Goal: Transaction & Acquisition: Purchase product/service

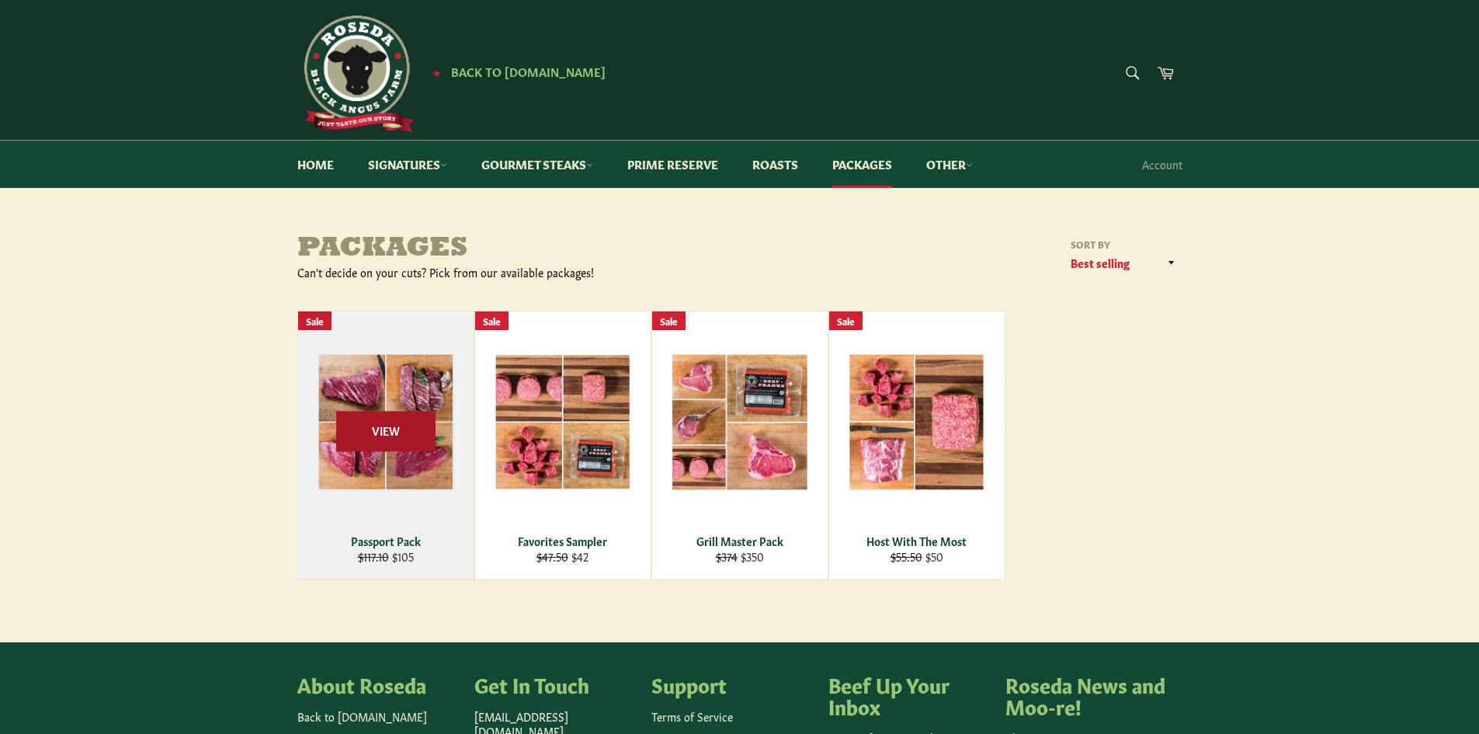
click at [371, 427] on span "View" at bounding box center [385, 431] width 99 height 40
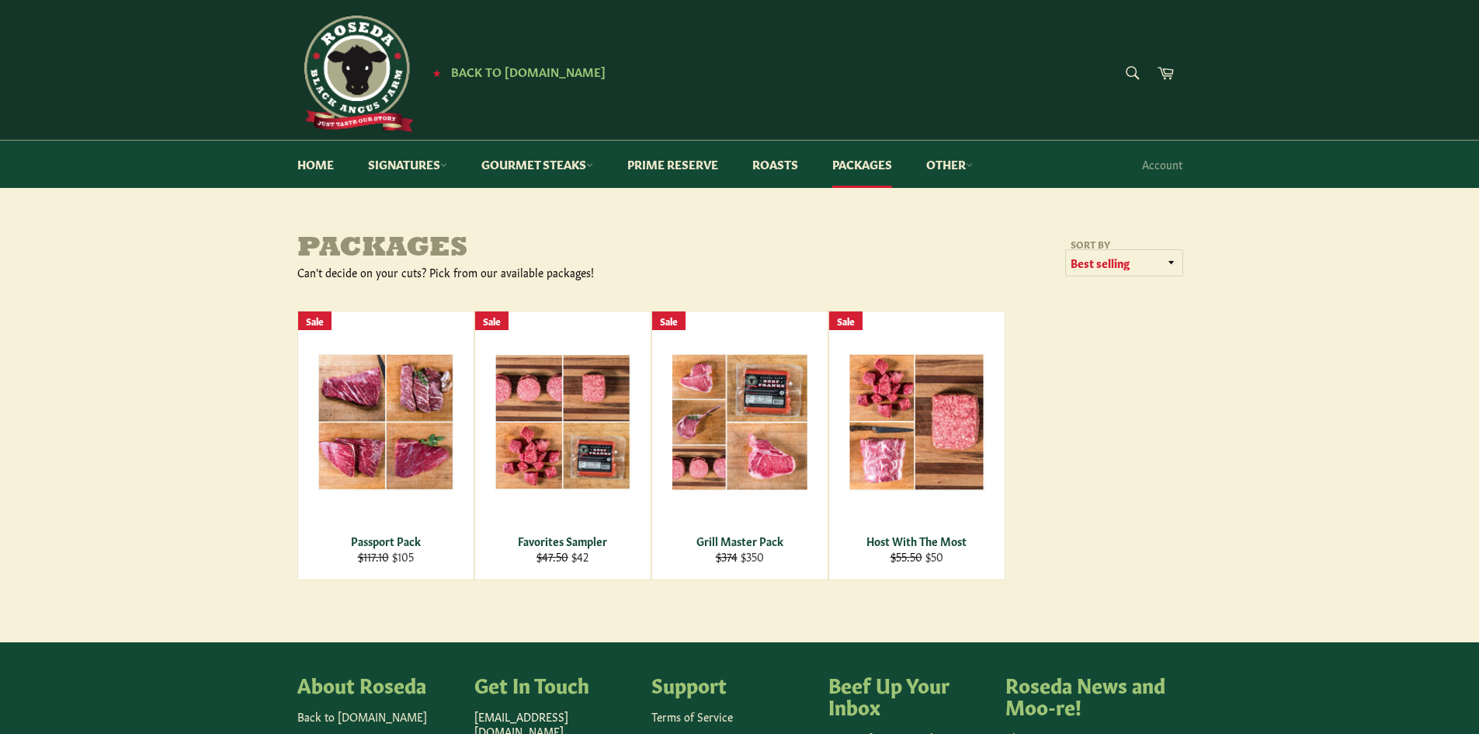
click at [1101, 262] on select "Featured Best selling Alphabetically, A-Z Alphabetically, Z-A Price, low to hig…" at bounding box center [1124, 263] width 116 height 26
click at [1102, 262] on select "Featured Best selling Alphabetically, A-Z Alphabetically, Z-A Price, low to hig…" at bounding box center [1124, 263] width 116 height 26
click at [957, 160] on link "Other" at bounding box center [950, 163] width 78 height 47
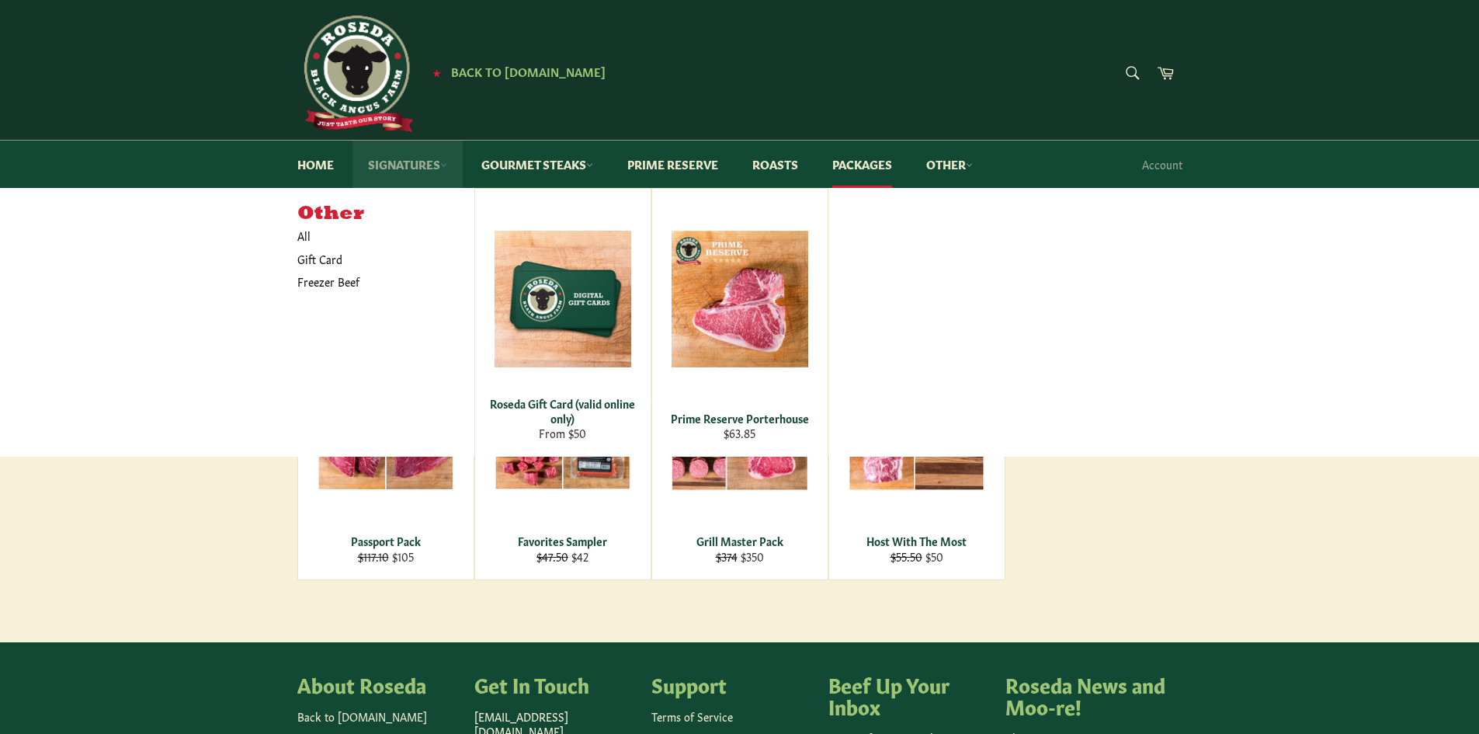
click at [391, 161] on link "Signatures" at bounding box center [407, 163] width 110 height 47
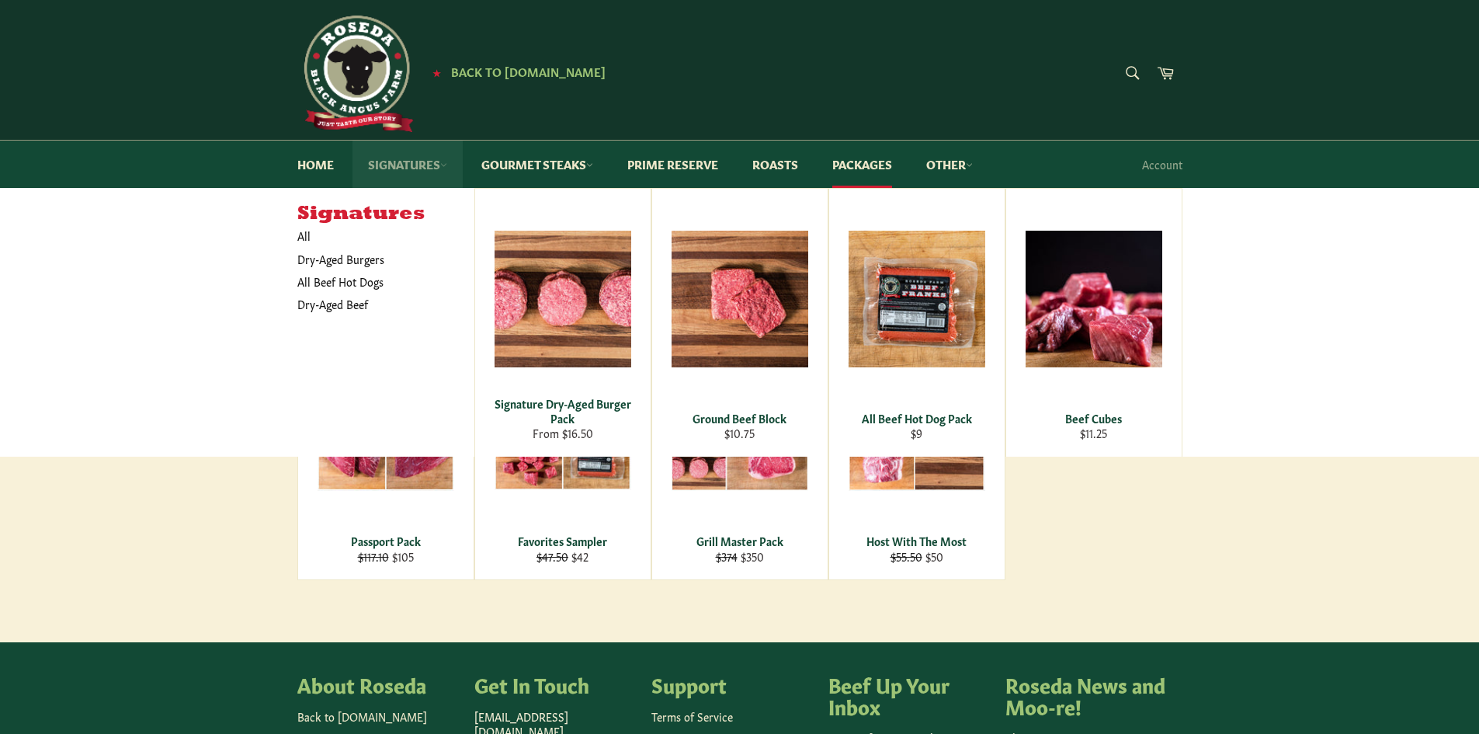
click at [403, 170] on link "Signatures" at bounding box center [407, 163] width 110 height 47
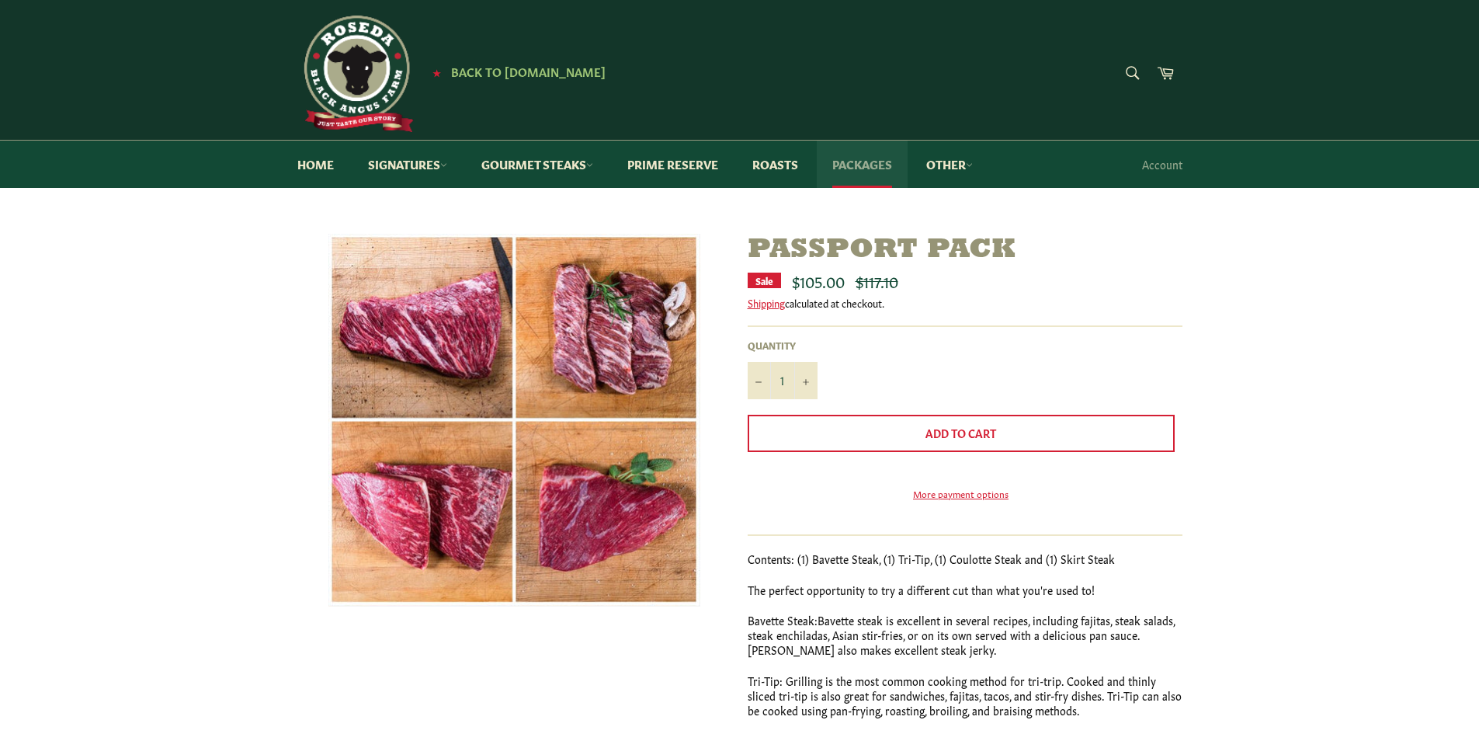
click at [868, 163] on link "Packages" at bounding box center [862, 163] width 91 height 47
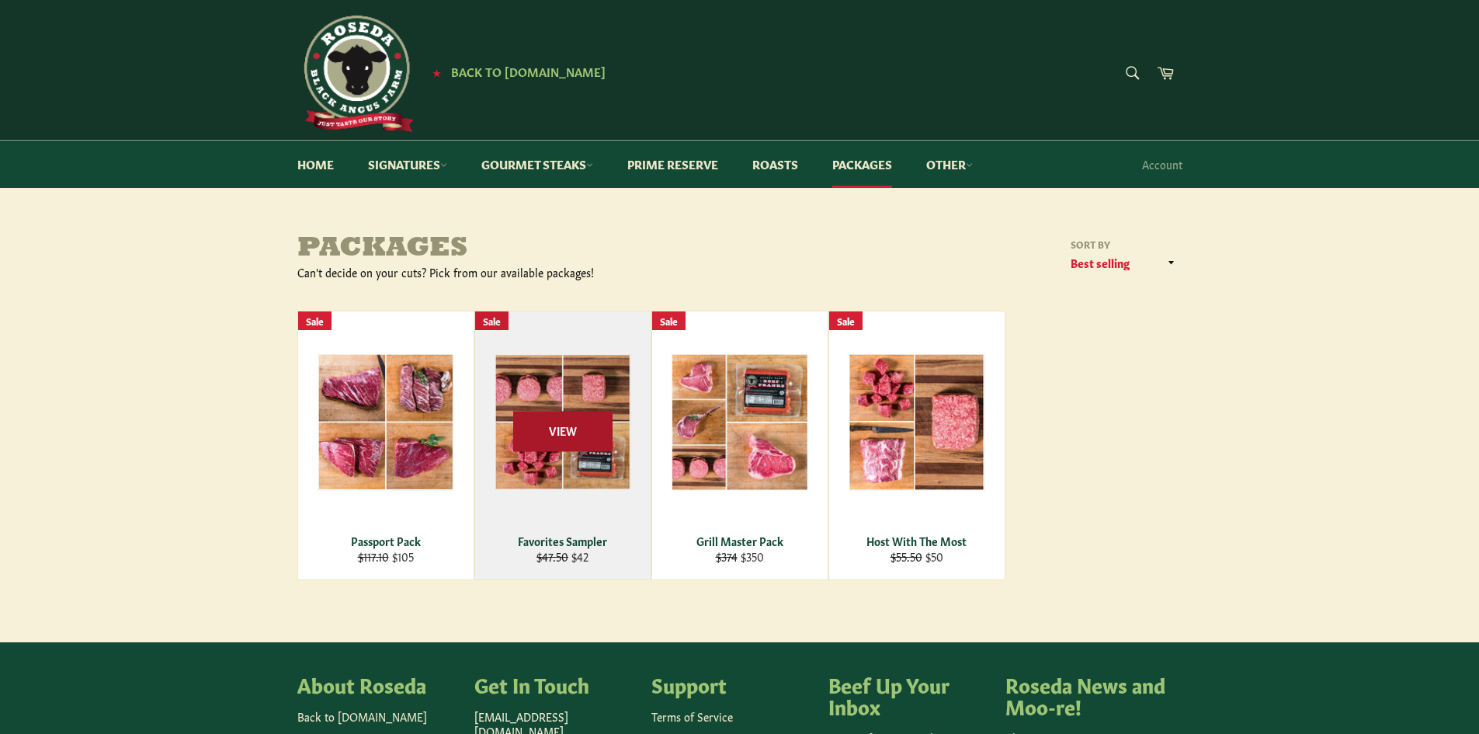
click at [591, 428] on span "View" at bounding box center [562, 431] width 99 height 40
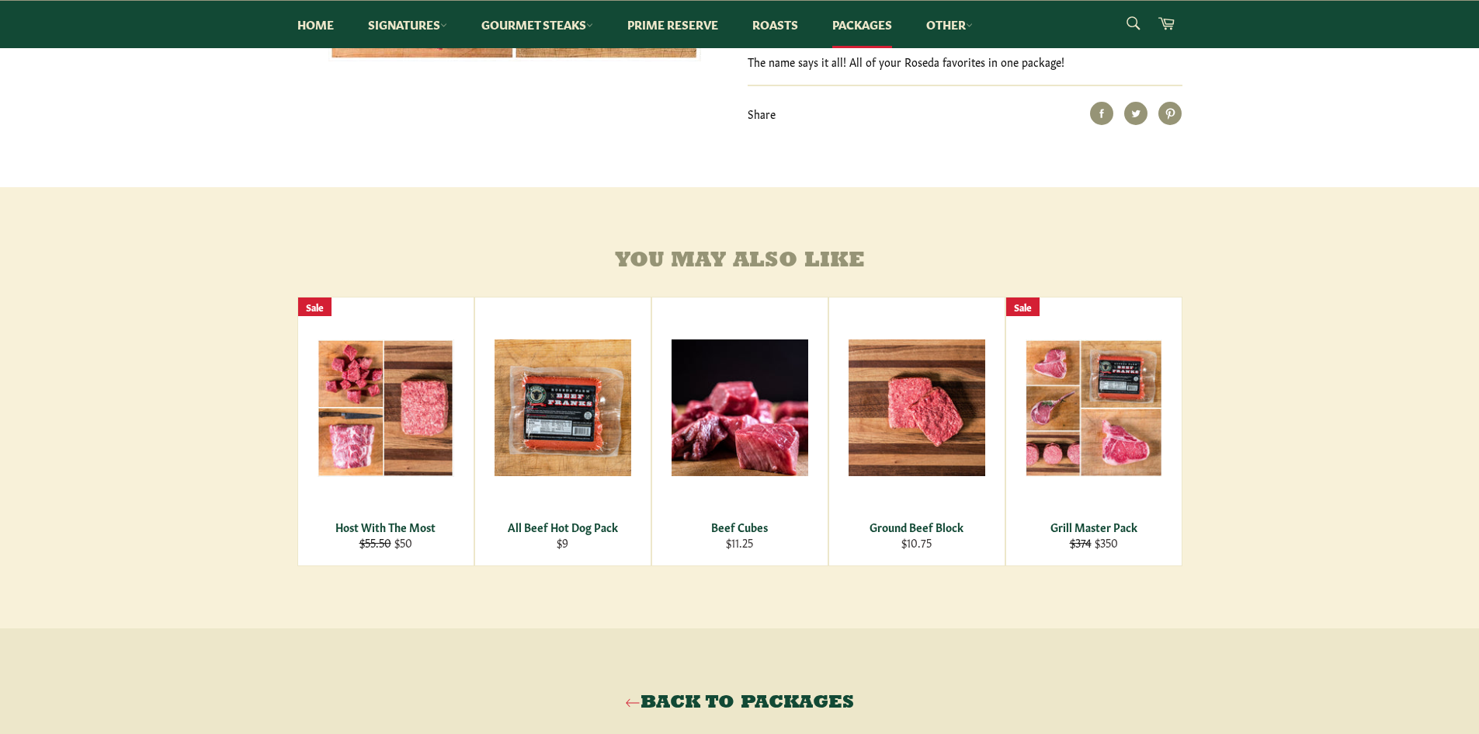
scroll to position [543, 0]
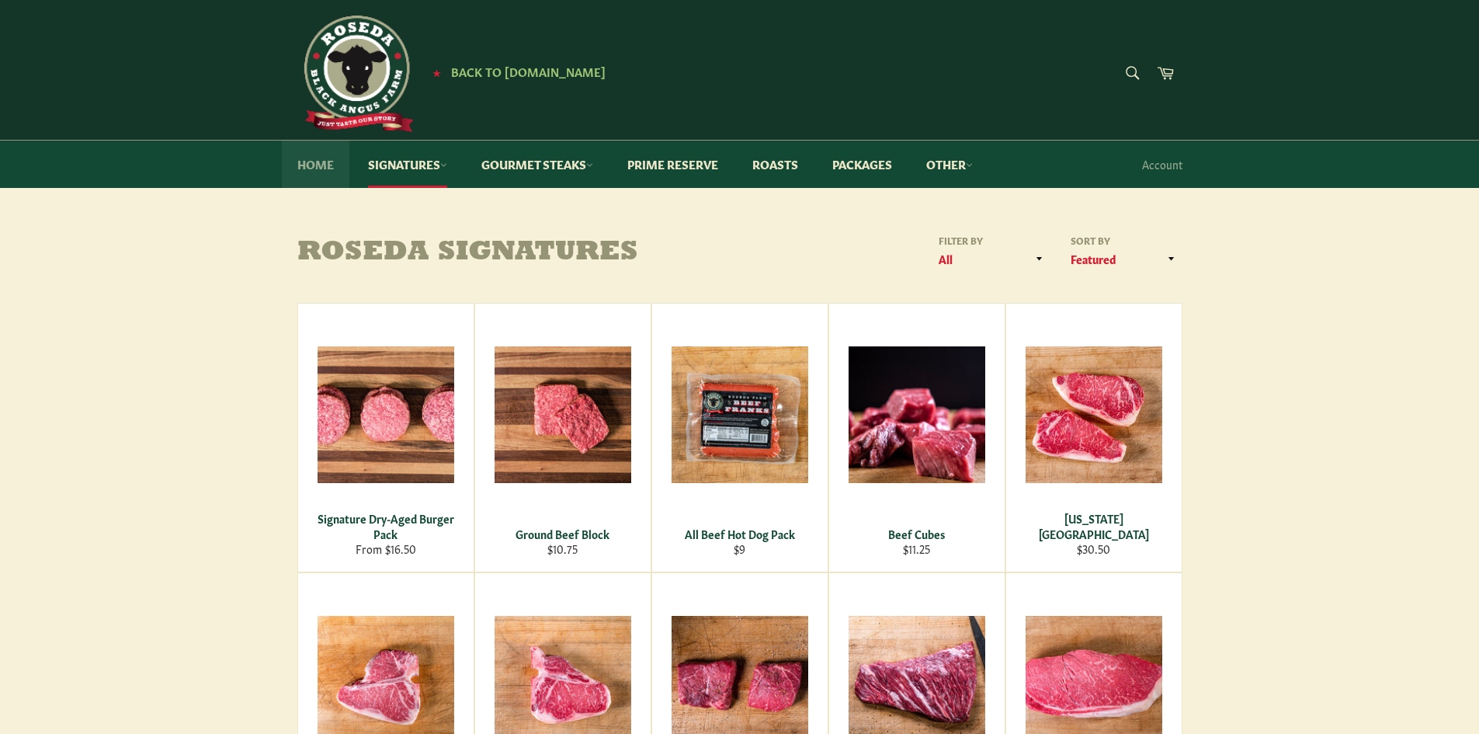
click at [314, 154] on link "Home" at bounding box center [316, 163] width 68 height 47
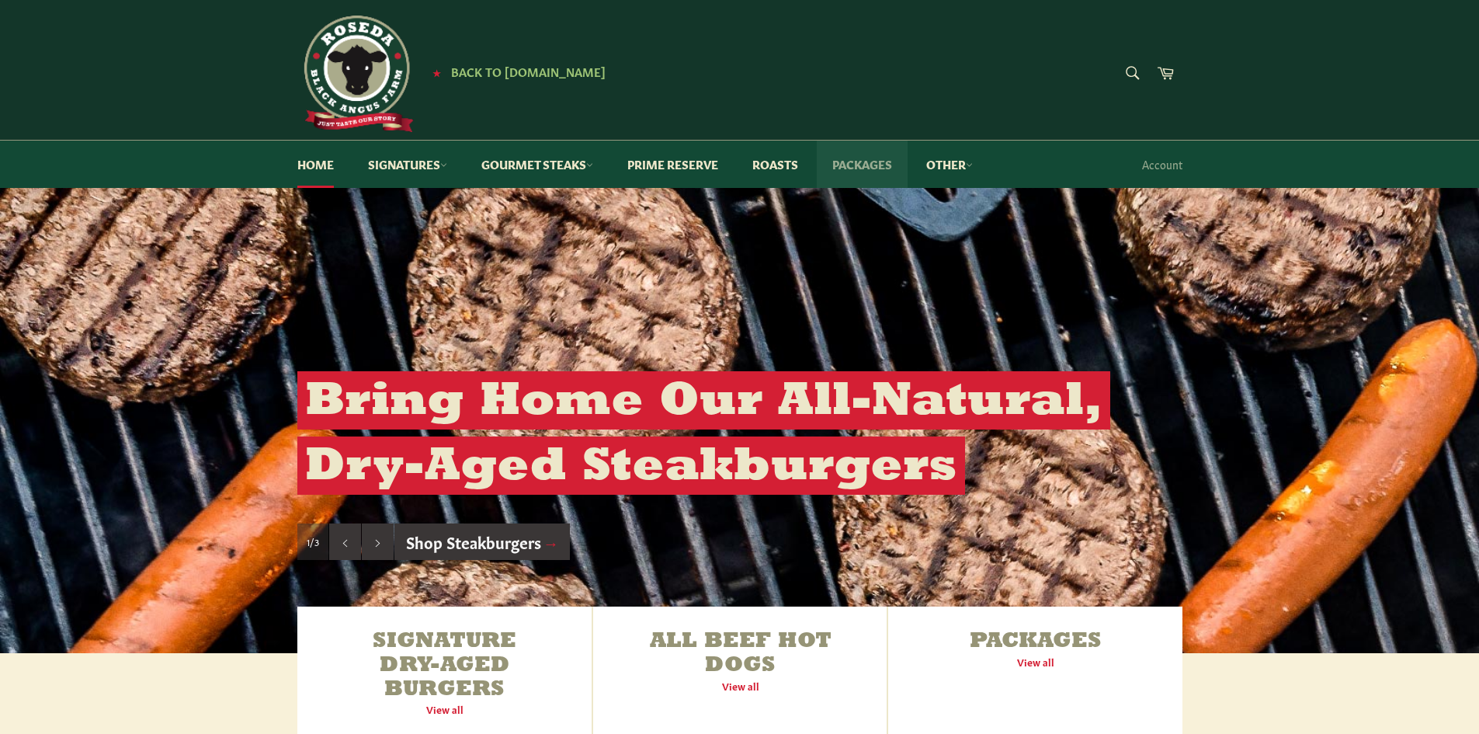
click at [862, 160] on link "Packages" at bounding box center [862, 163] width 91 height 47
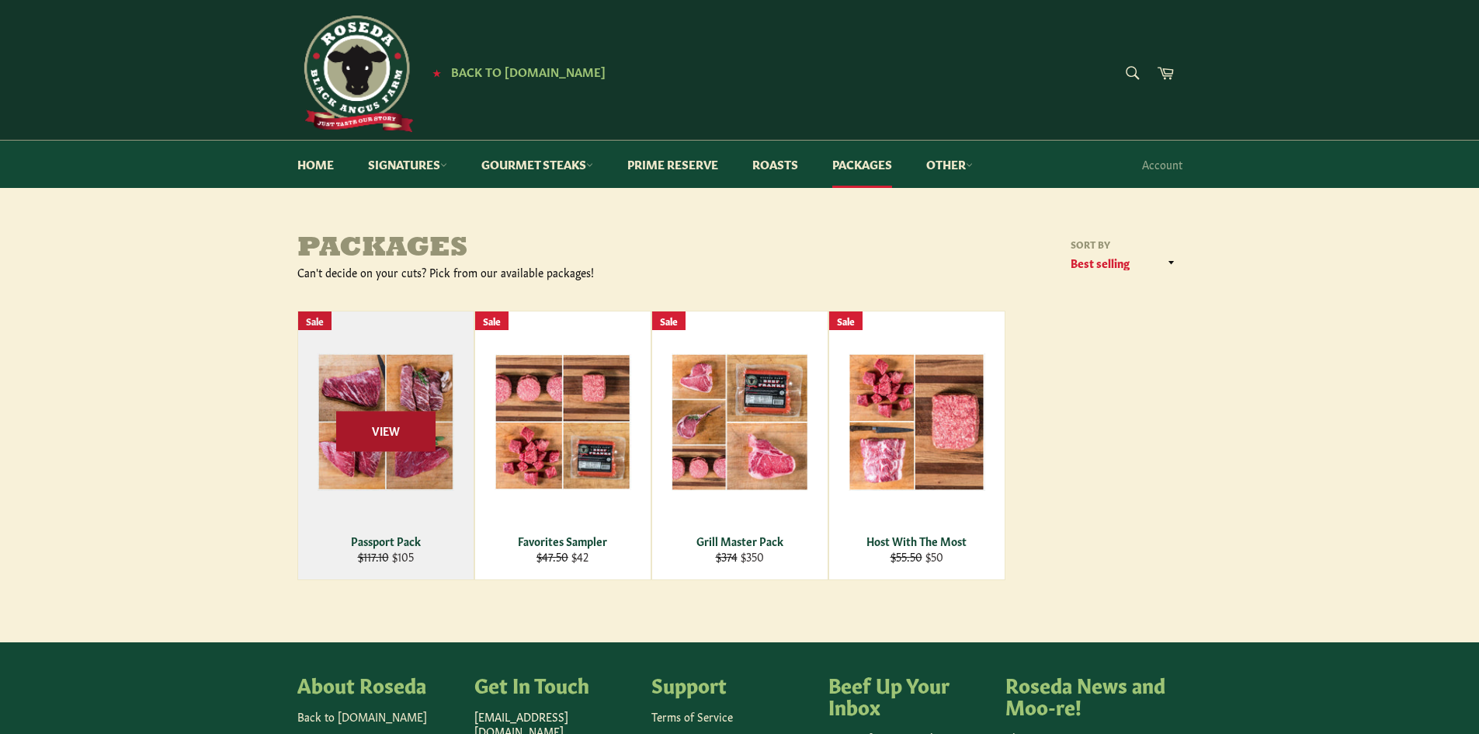
click at [415, 427] on span "View" at bounding box center [385, 431] width 99 height 40
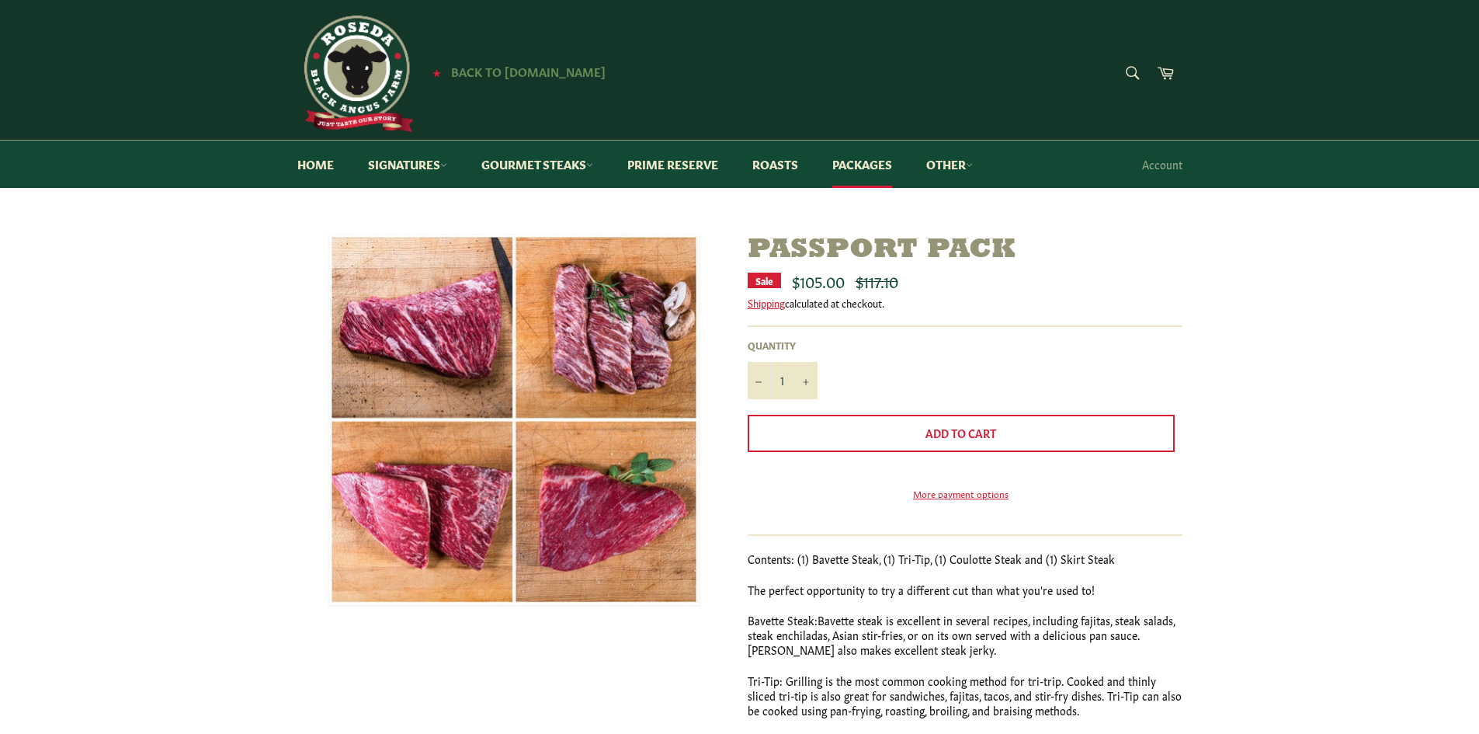
click at [531, 69] on span "Back to [DOMAIN_NAME]" at bounding box center [528, 71] width 154 height 16
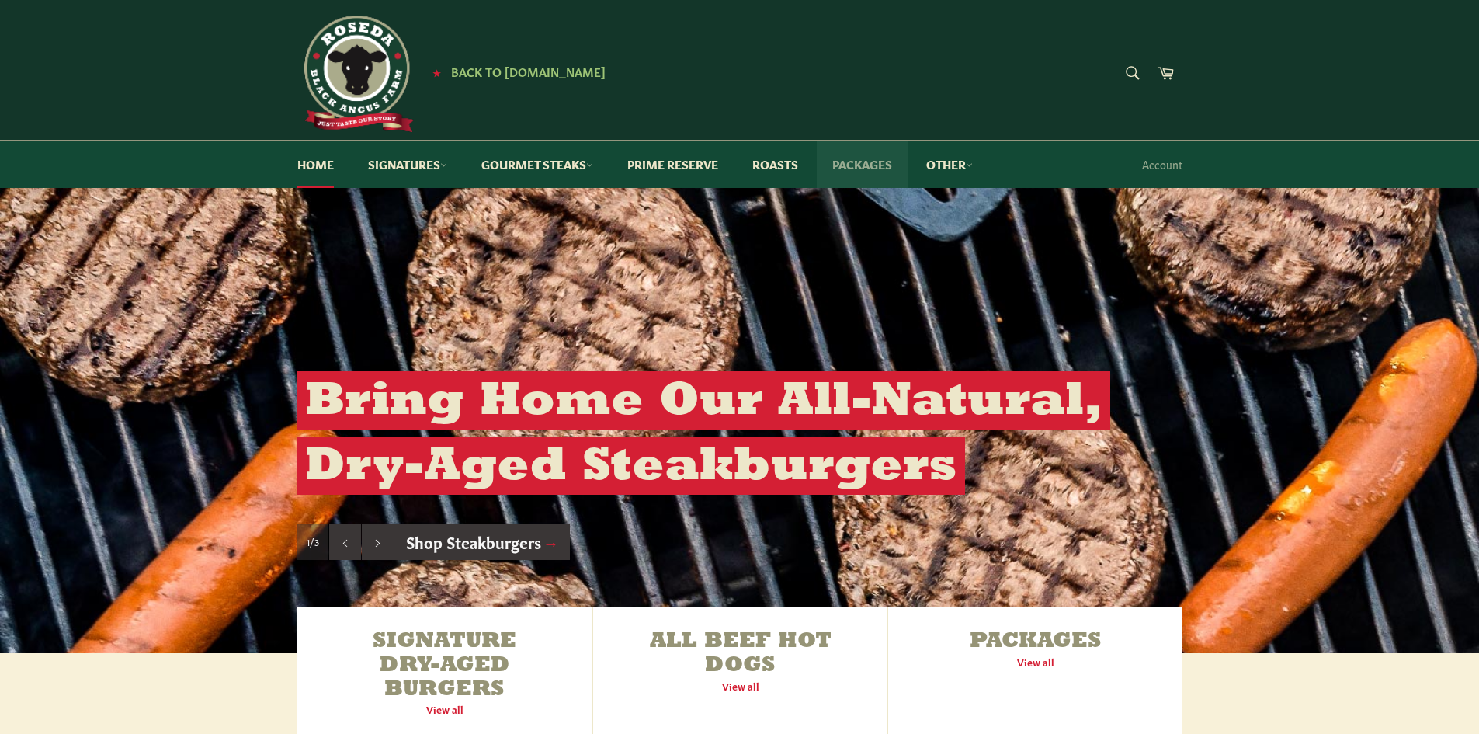
click at [862, 154] on link "Packages" at bounding box center [862, 163] width 91 height 47
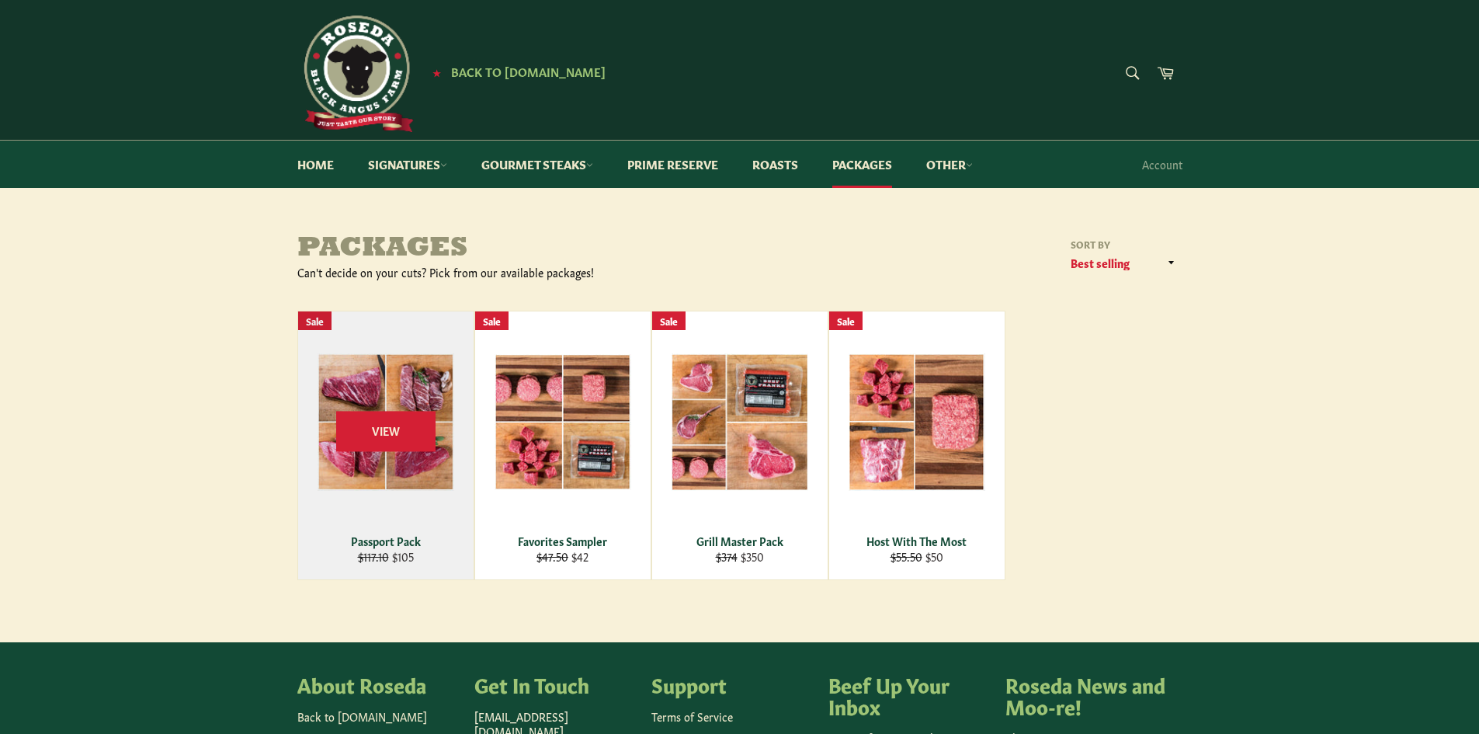
click at [442, 389] on div "View" at bounding box center [385, 445] width 175 height 268
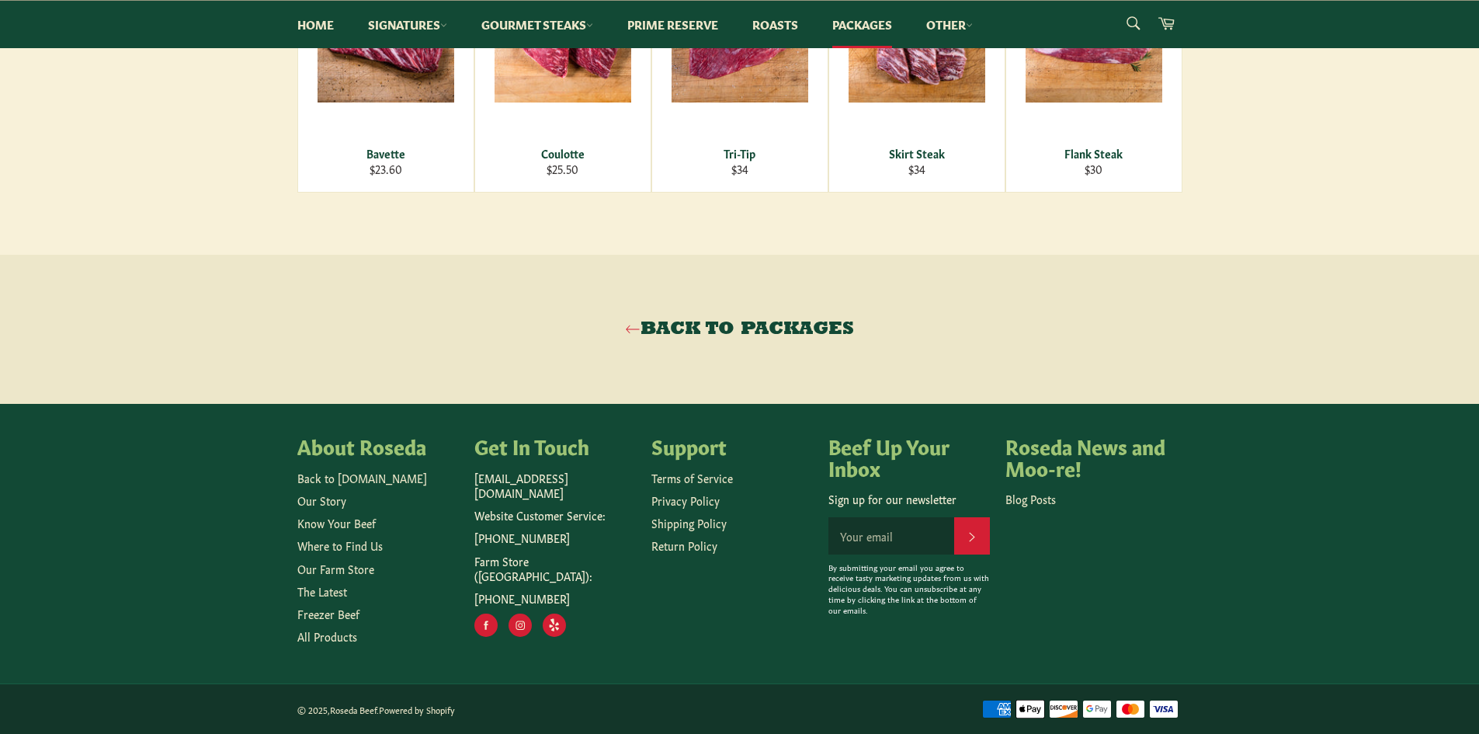
scroll to position [1299, 0]
click at [342, 640] on link "All Products" at bounding box center [327, 636] width 60 height 16
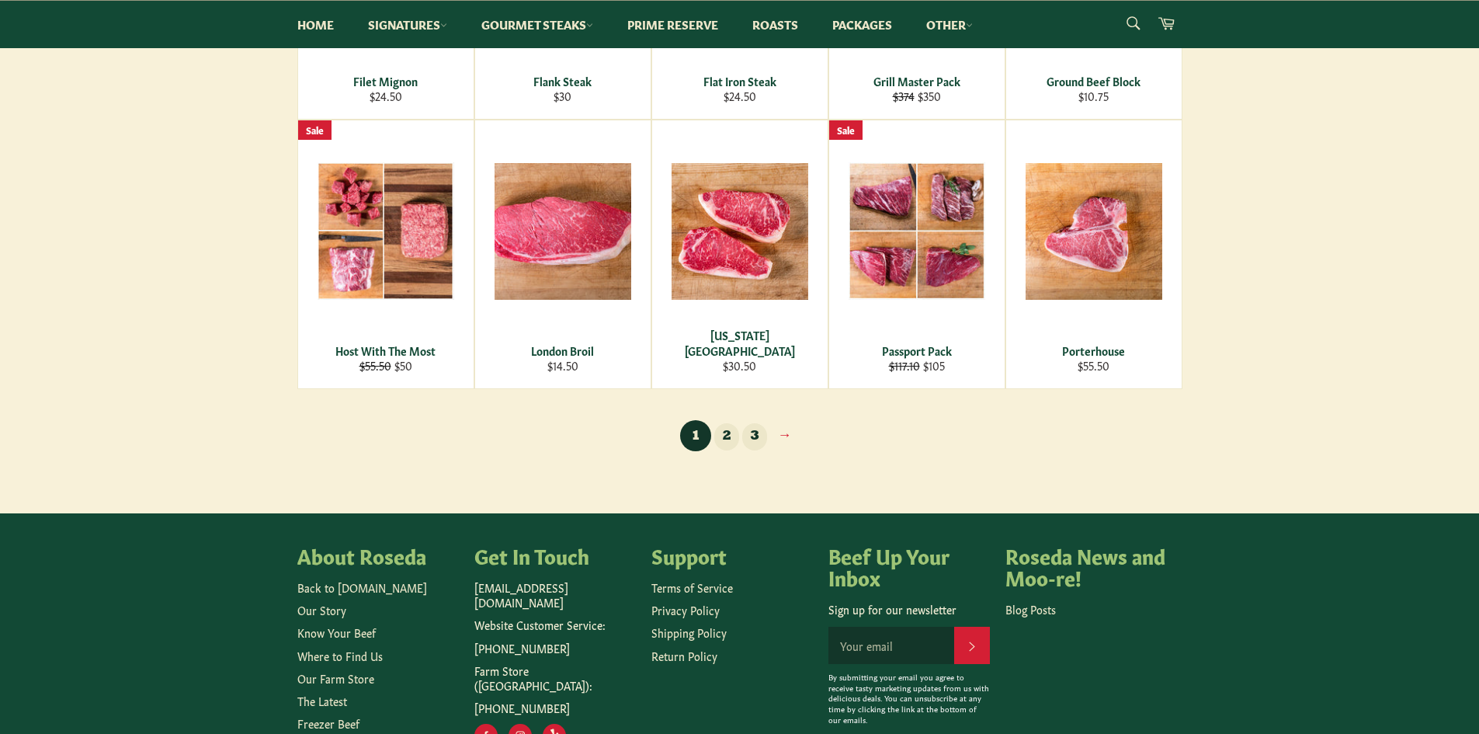
scroll to position [1101, 0]
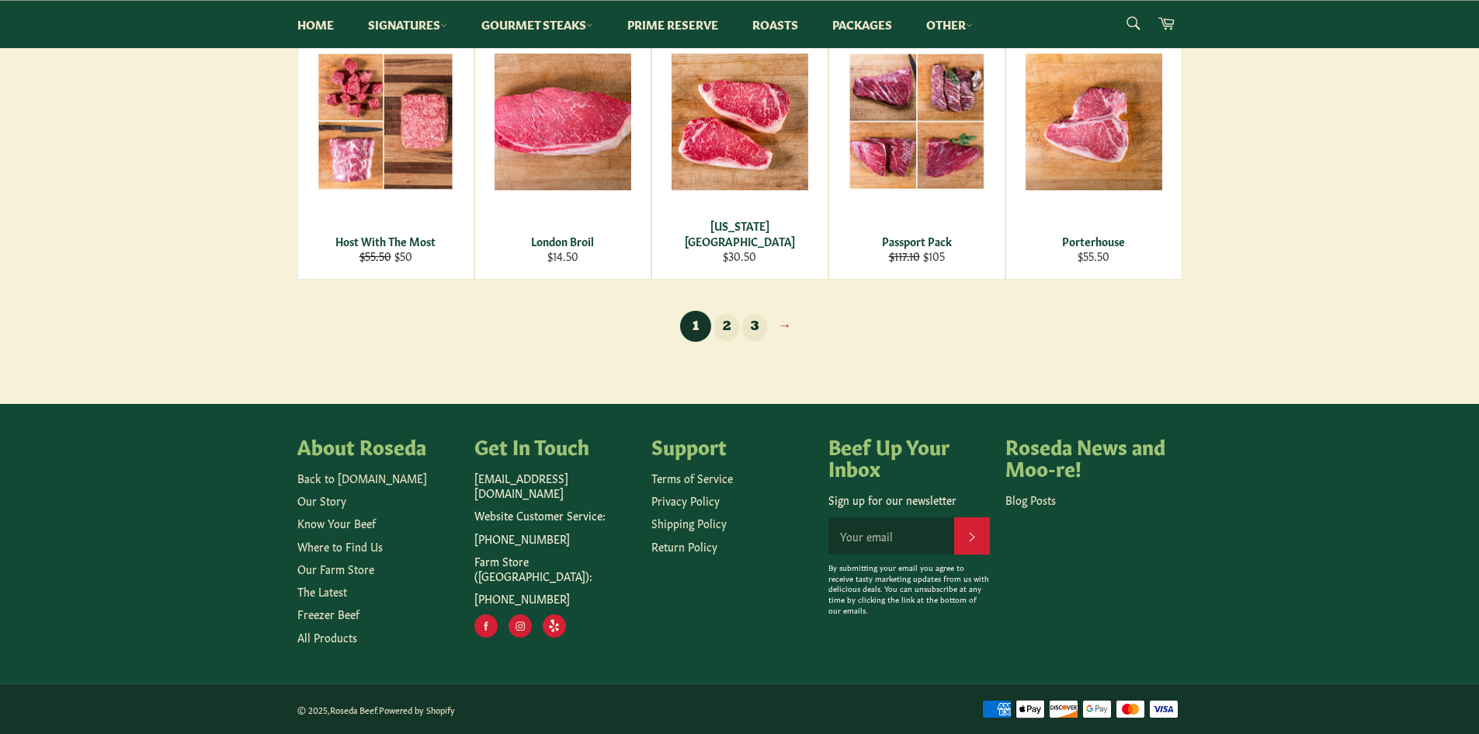
click at [734, 320] on link "2" at bounding box center [726, 327] width 25 height 27
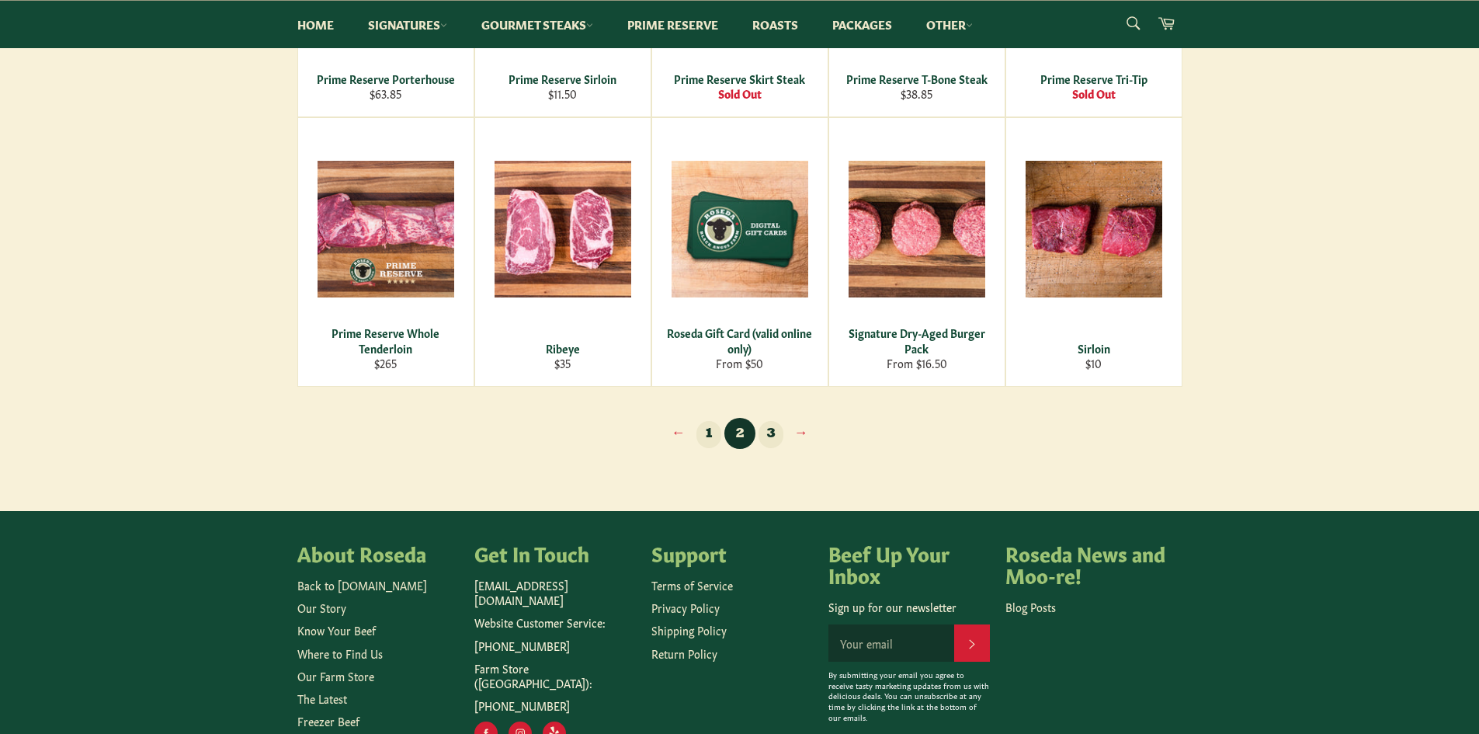
scroll to position [1009, 0]
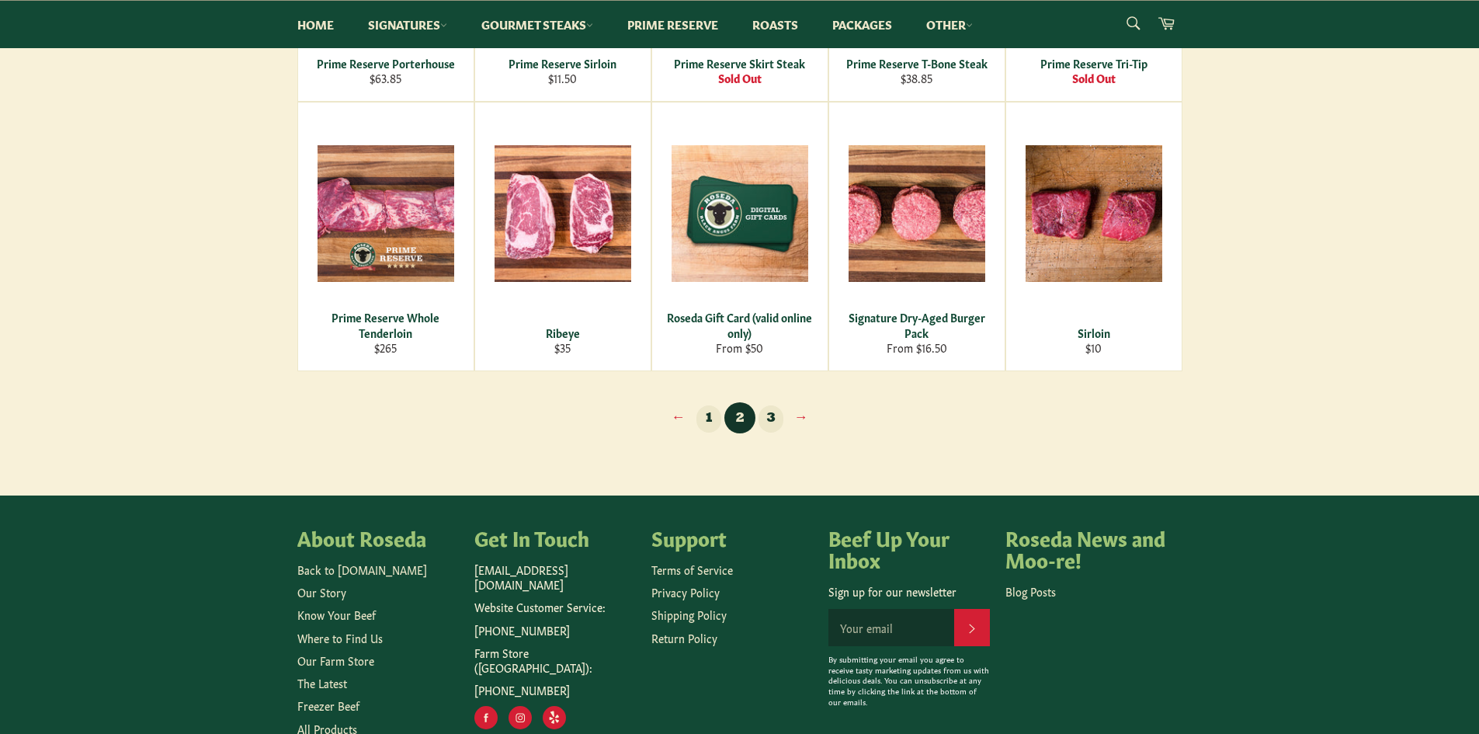
click at [779, 424] on link "3" at bounding box center [770, 418] width 25 height 27
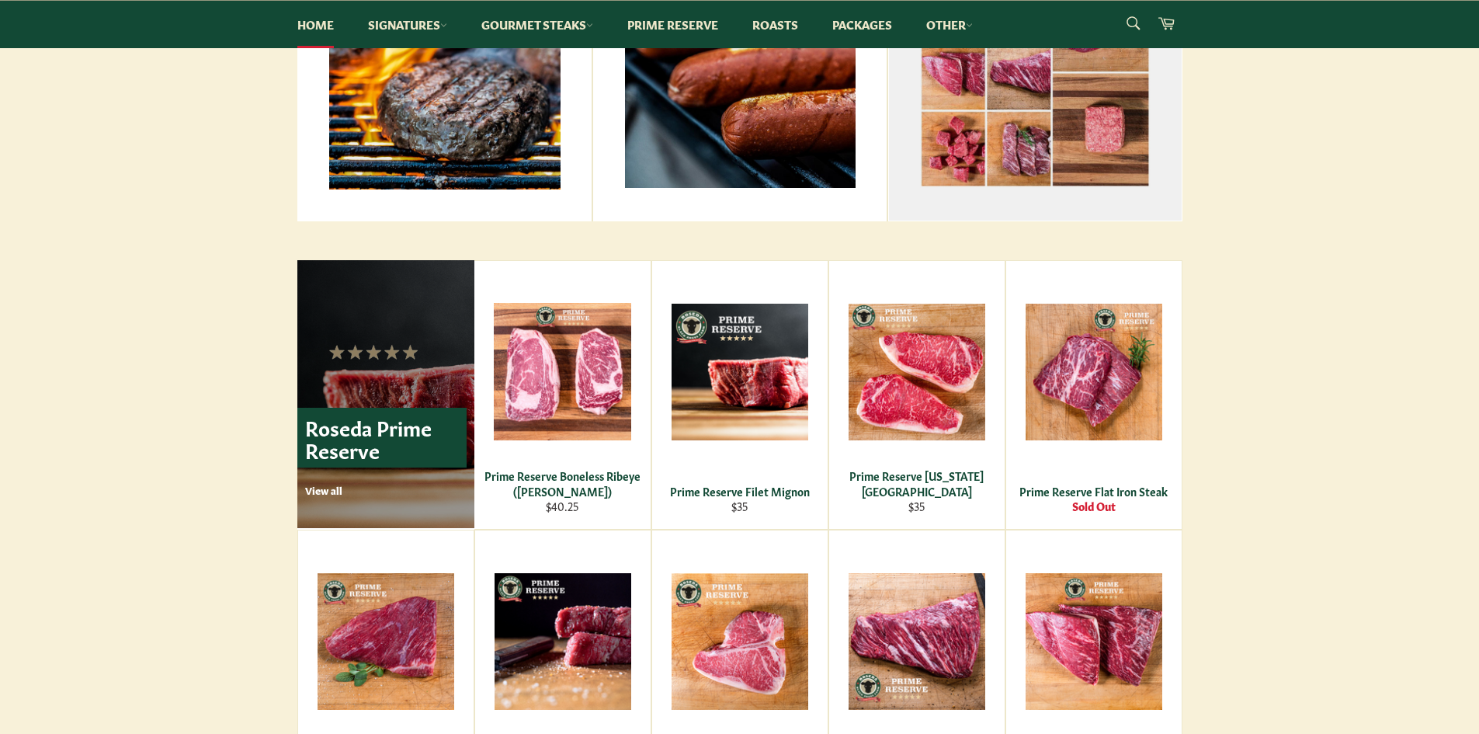
scroll to position [242, 0]
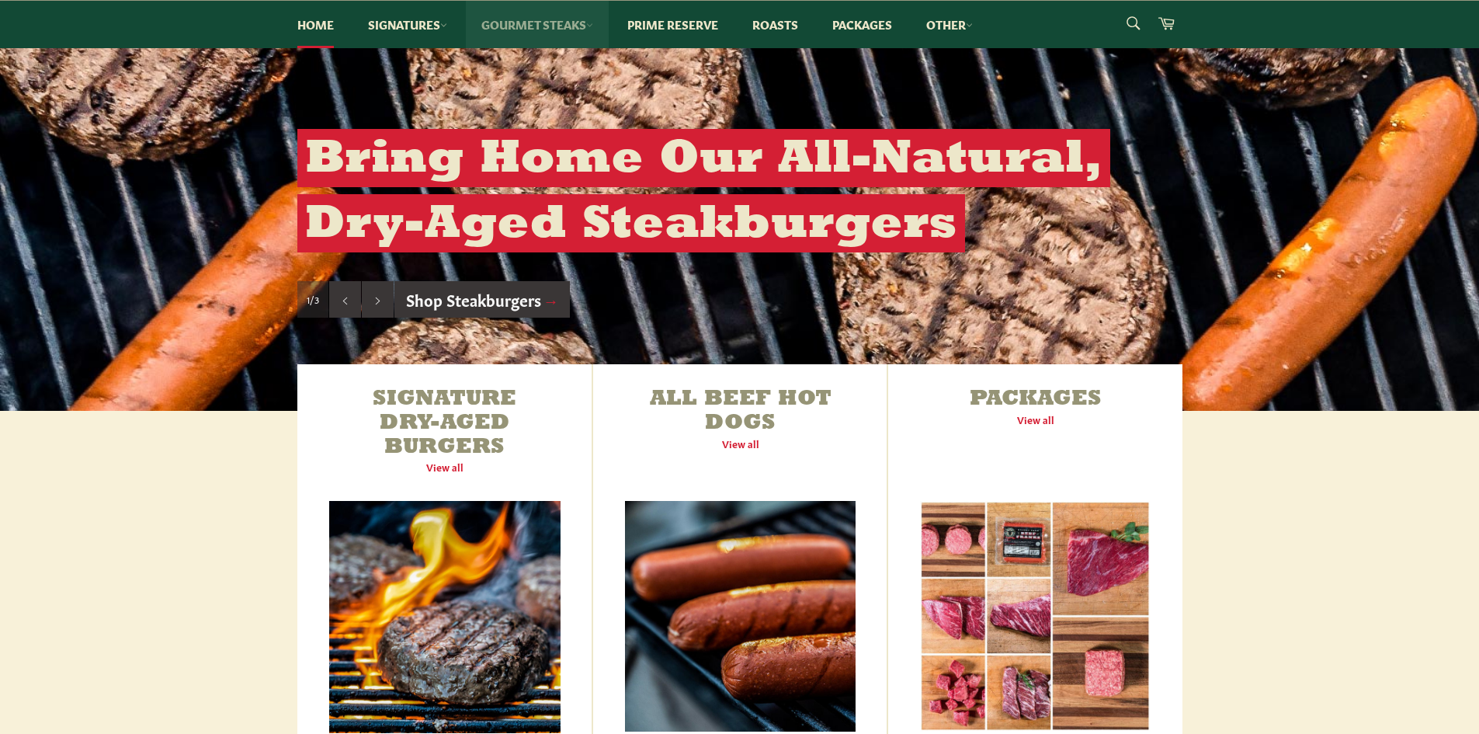
click at [506, 21] on link "Gourmet Steaks" at bounding box center [537, 24] width 143 height 47
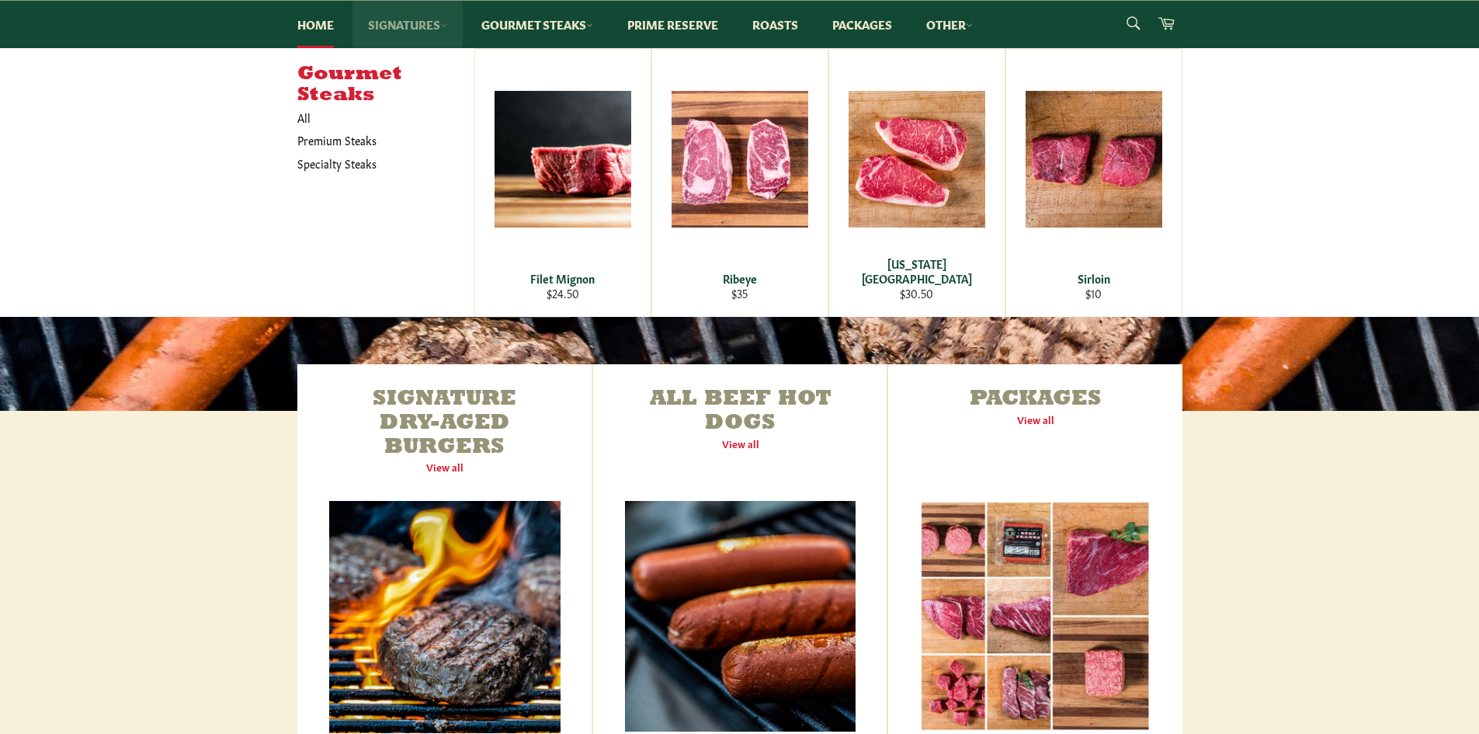
click at [399, 22] on link "Signatures" at bounding box center [407, 24] width 110 height 47
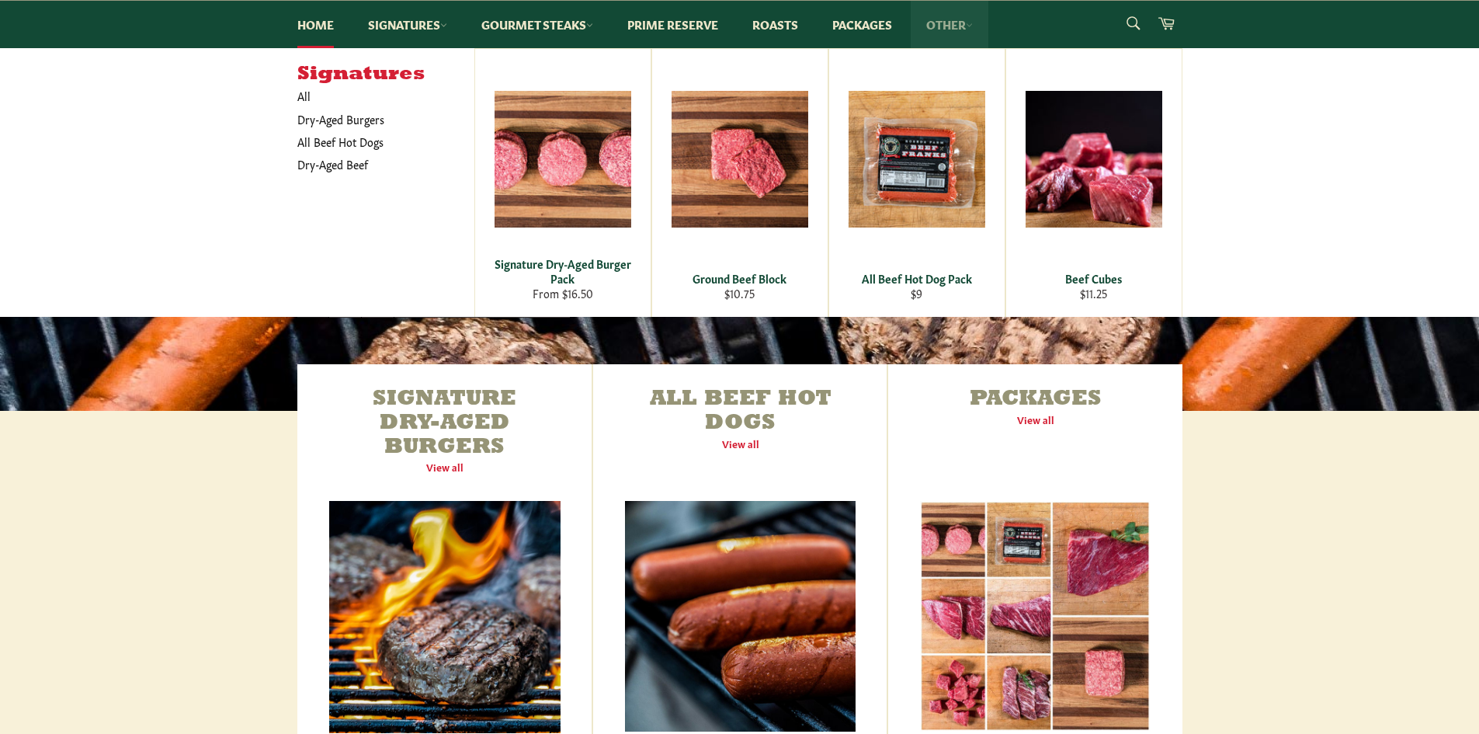
click at [940, 29] on link "Other" at bounding box center [950, 24] width 78 height 47
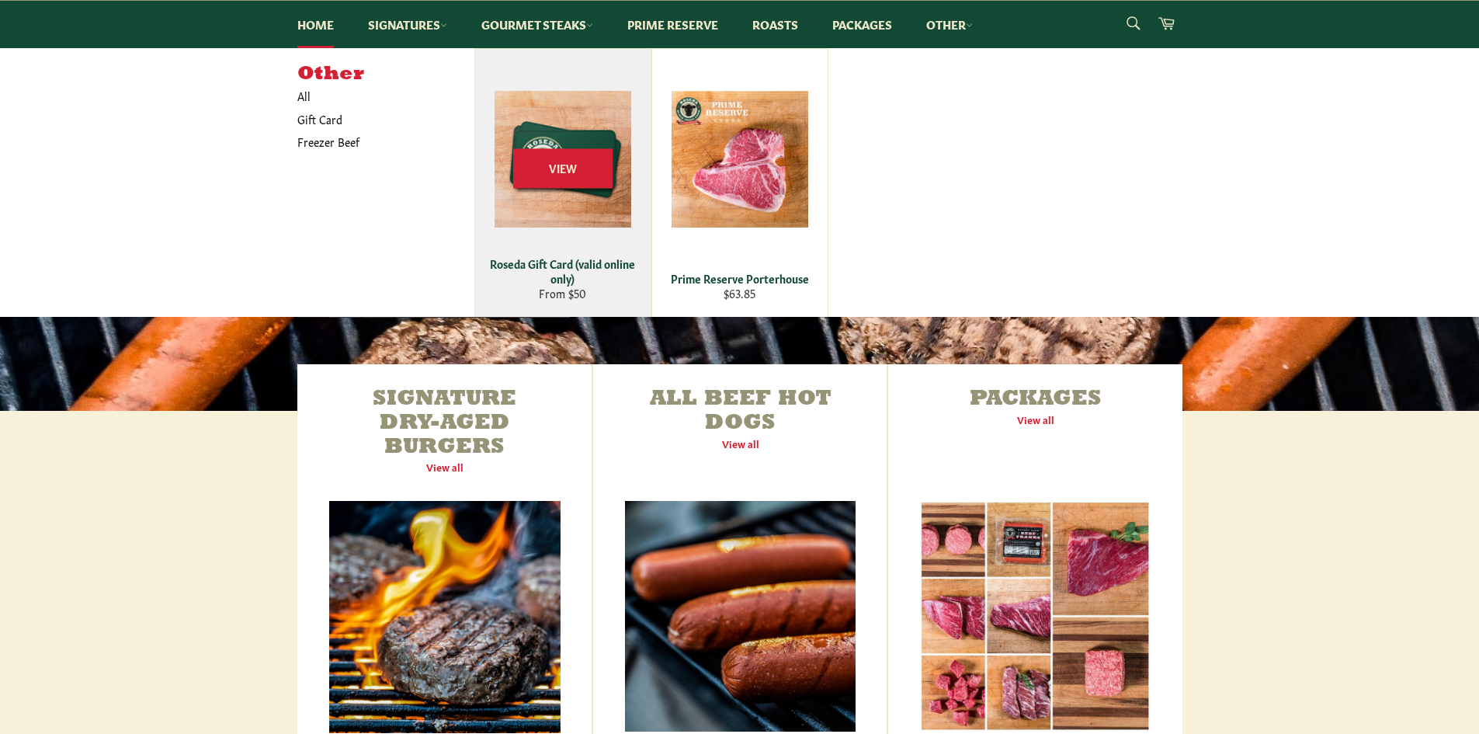
click at [564, 289] on div "View" at bounding box center [562, 183] width 175 height 268
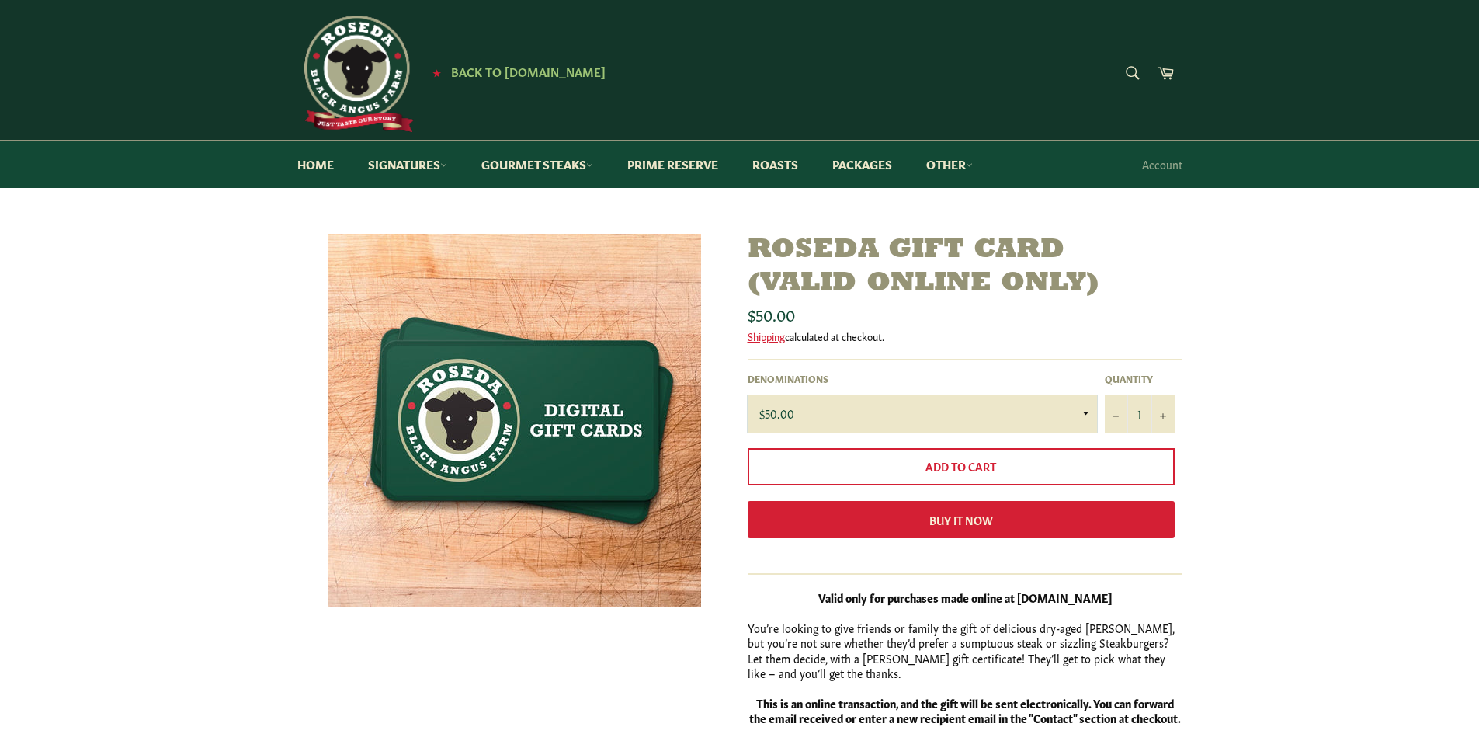
click at [1042, 415] on select "$50.00 $100.00 $125.00 $150.00 $200.00 $250.00 $500.00" at bounding box center [922, 413] width 349 height 37
click at [1296, 414] on div "Roseda Gift Card (valid online only) Sale Regular price $50.00 Shipping calcula…" at bounding box center [739, 554] width 1479 height 640
click at [921, 409] on select "$50.00 $100.00 $125.00 $150.00 $200.00 $250.00 $500.00" at bounding box center [922, 413] width 349 height 37
click at [954, 174] on link "Other" at bounding box center [950, 163] width 78 height 47
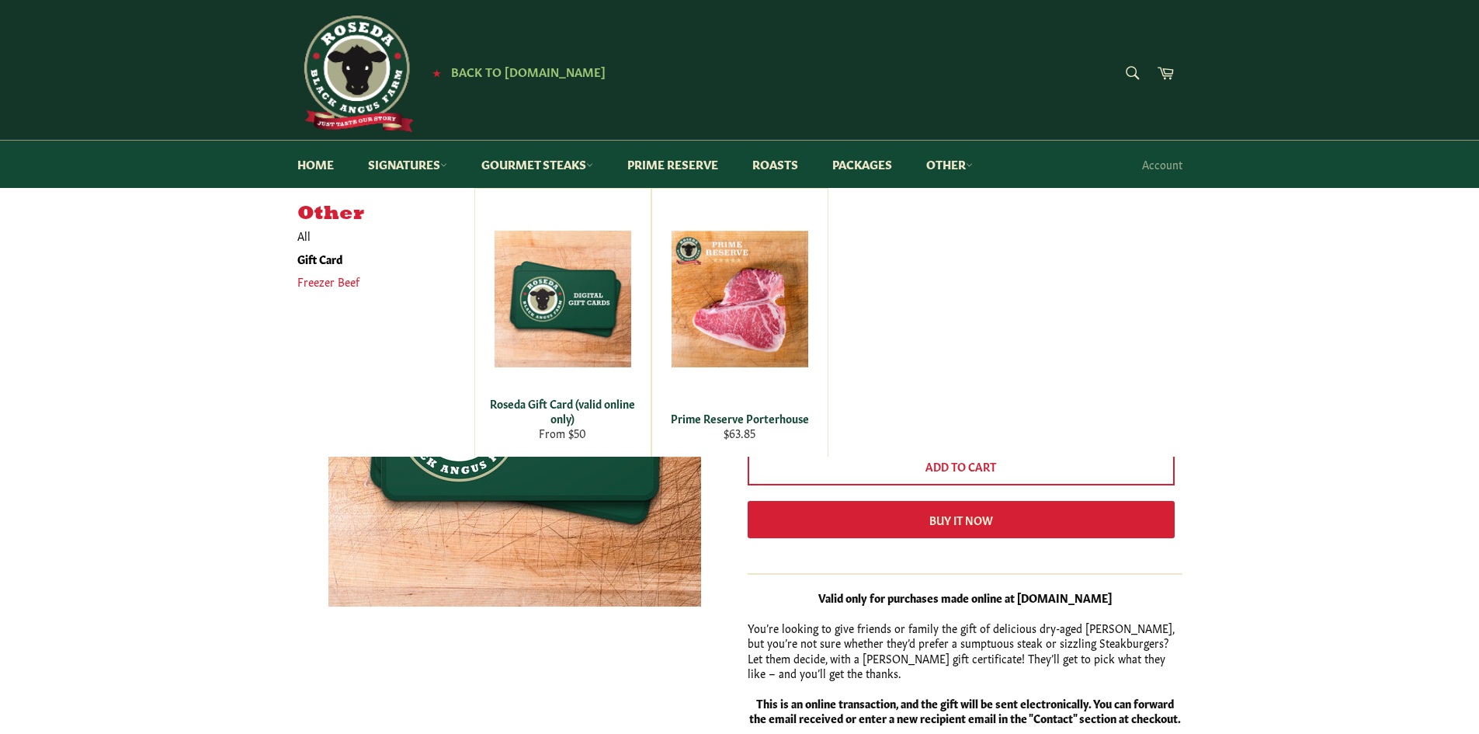
click at [307, 286] on link "Freezer Beef" at bounding box center [374, 281] width 169 height 23
